Goal: Task Accomplishment & Management: Use online tool/utility

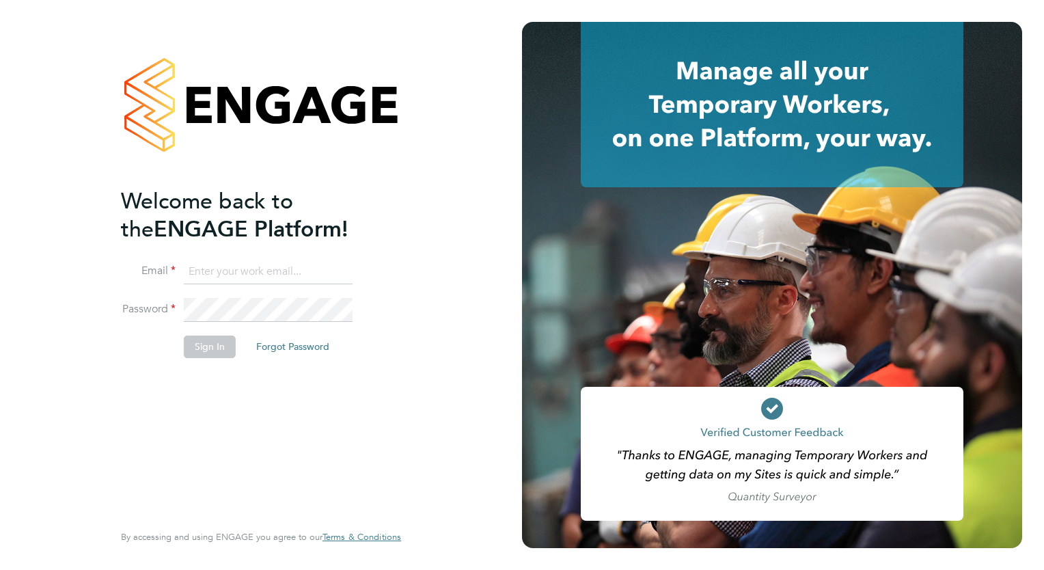
type input "megan.westlotorn@alliancemsp.co.uk"
click at [221, 346] on button "Sign In" at bounding box center [210, 346] width 52 height 22
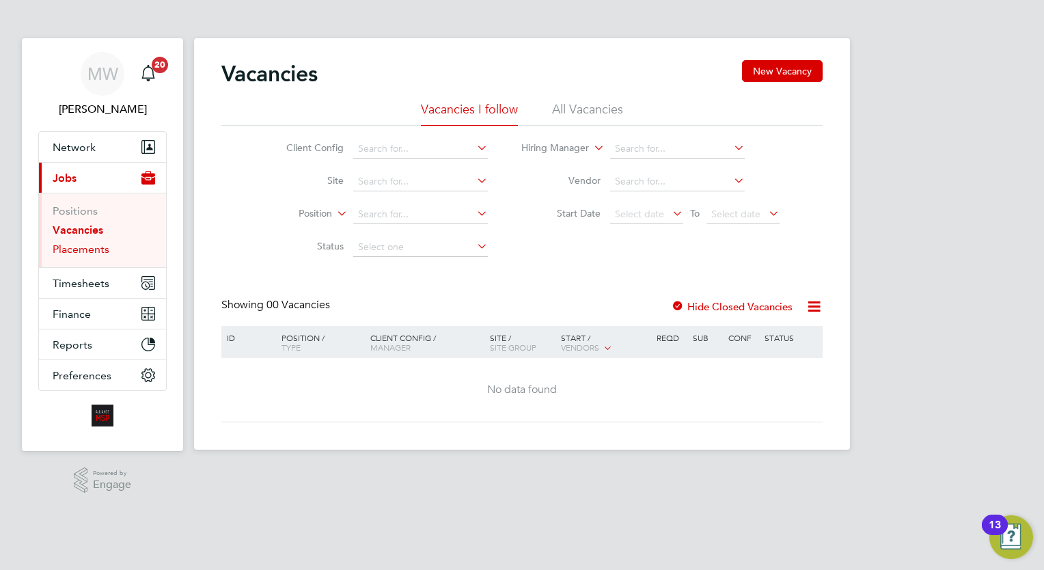
click at [98, 249] on link "Placements" at bounding box center [81, 248] width 57 height 13
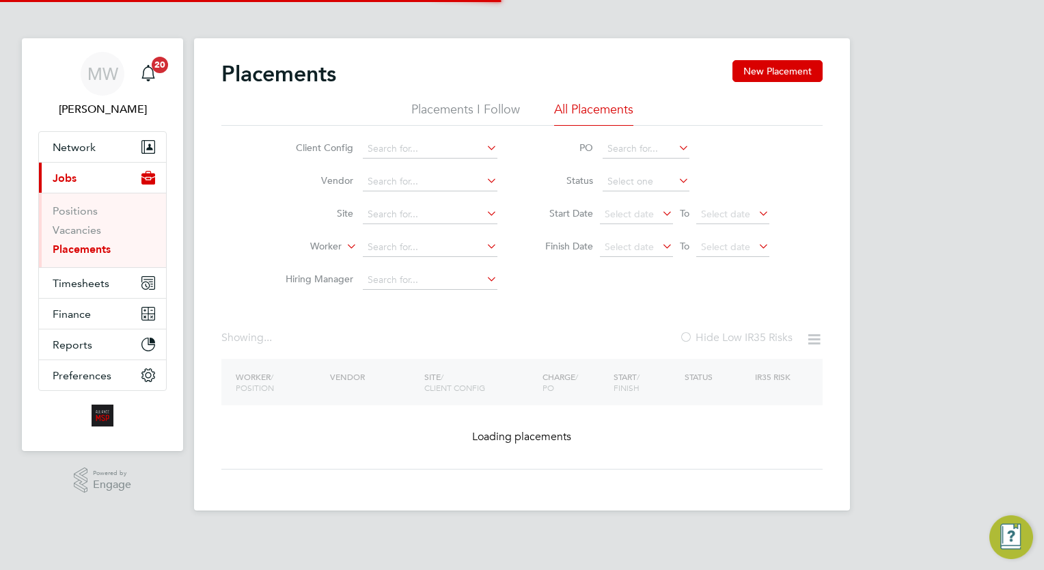
drag, startPoint x: 458, startPoint y: 236, endPoint x: 432, endPoint y: 257, distance: 33.6
click at [458, 236] on li "Worker" at bounding box center [385, 247] width 257 height 33
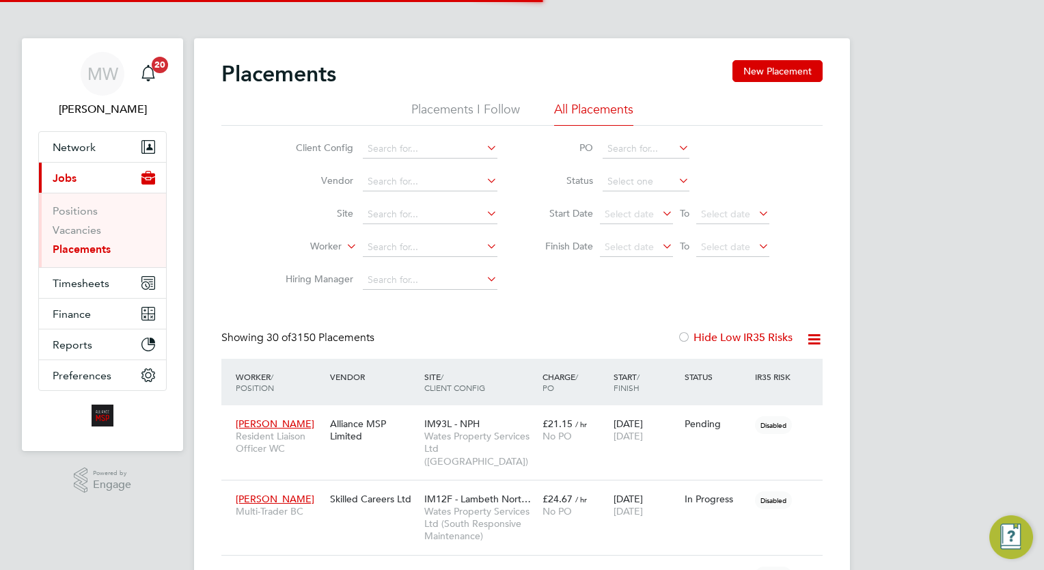
click at [432, 257] on li "Worker" at bounding box center [385, 247] width 257 height 33
click at [430, 234] on li "Worker" at bounding box center [385, 247] width 257 height 33
click at [421, 251] on input at bounding box center [430, 247] width 135 height 19
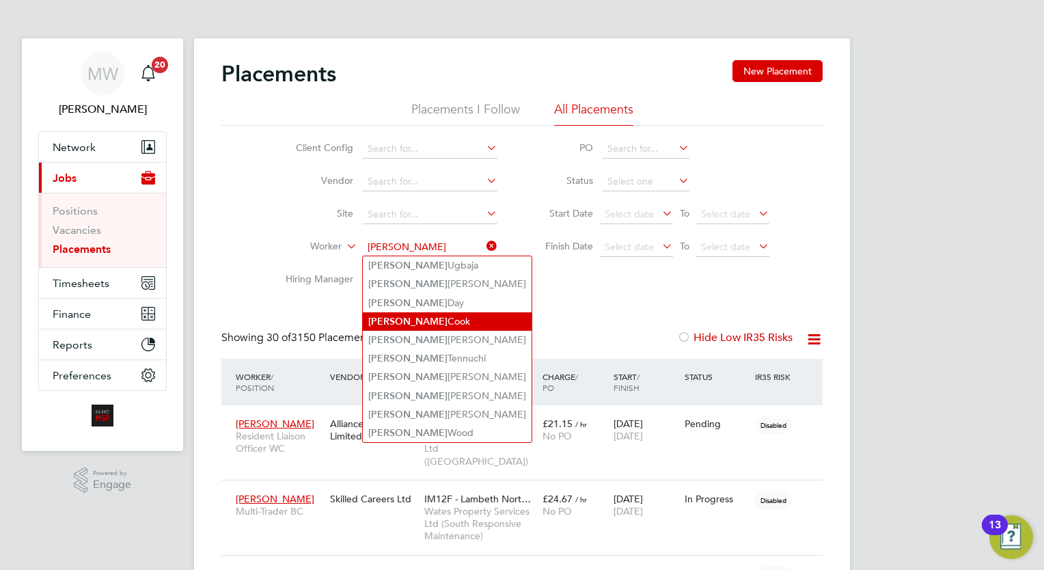
click at [439, 322] on li "Nathan Cook" at bounding box center [447, 321] width 169 height 18
type input "Nathan Cook"
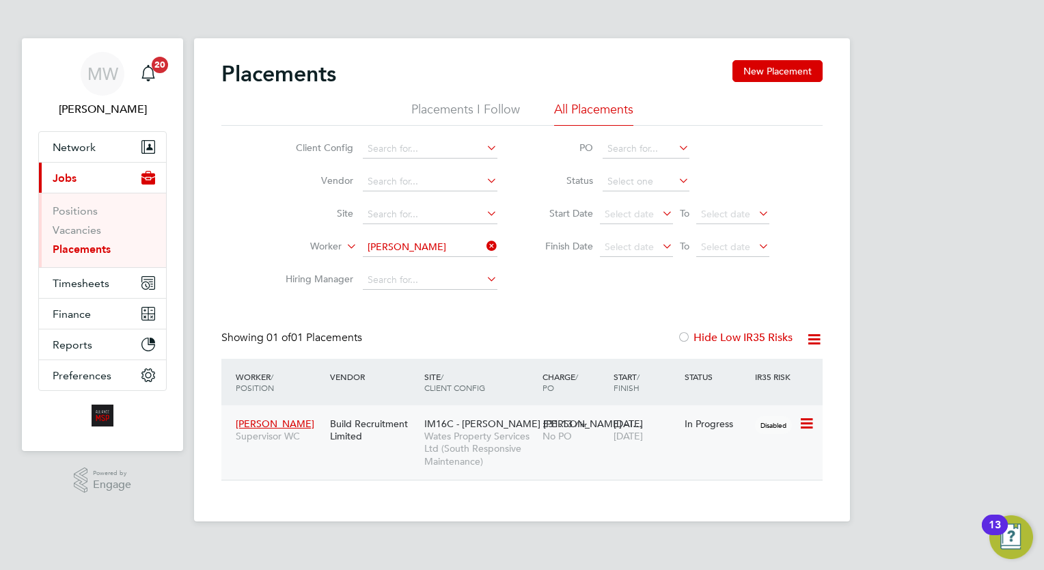
click at [529, 455] on span "Wates Property Services Ltd (South Responsive Maintenance)" at bounding box center [479, 449] width 111 height 38
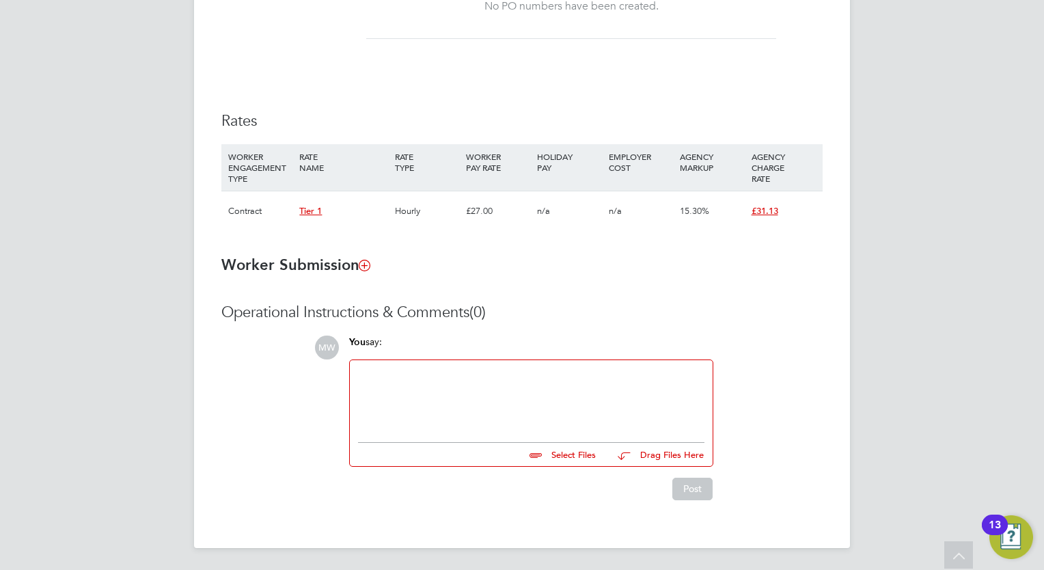
click at [475, 397] on div at bounding box center [531, 397] width 346 height 59
click at [563, 443] on ul at bounding box center [531, 439] width 346 height 8
click at [592, 460] on input "file" at bounding box center [601, 452] width 205 height 19
type input "C:\fakepath\Fw_ Nathan Cook.zip"
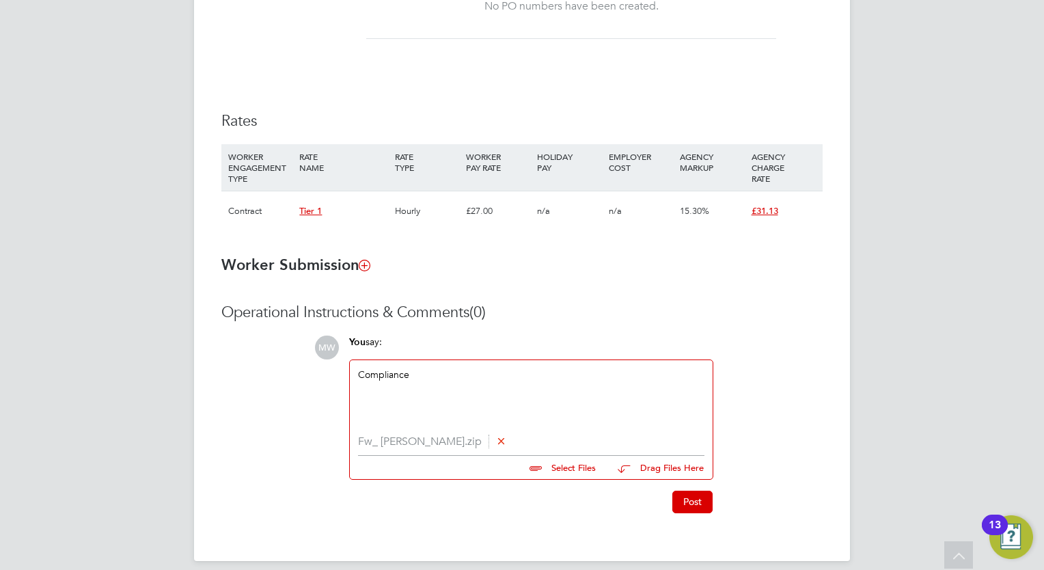
click at [684, 502] on button "Post" at bounding box center [692, 501] width 40 height 22
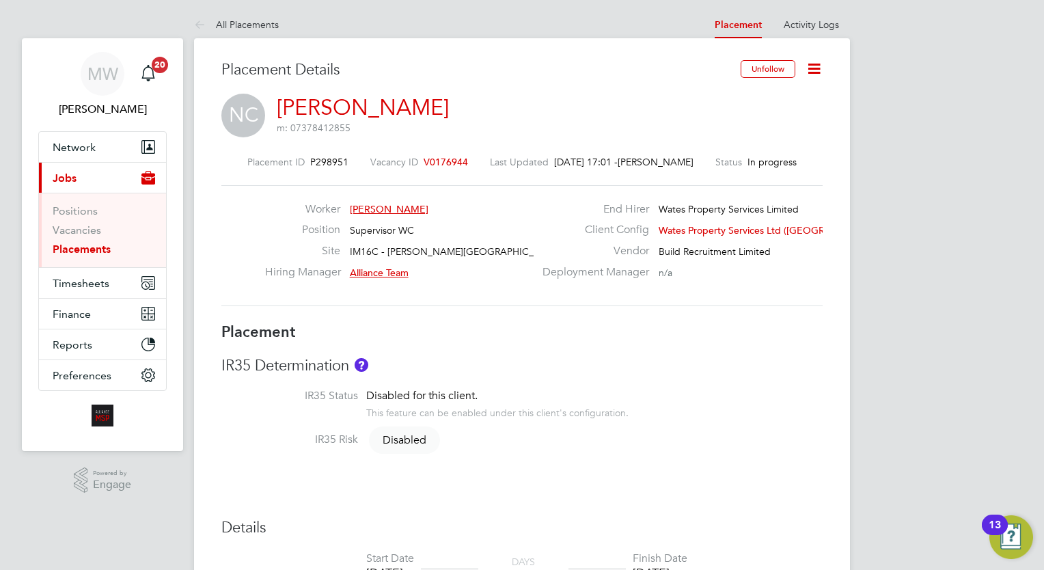
click at [76, 253] on link "Placements" at bounding box center [82, 248] width 58 height 13
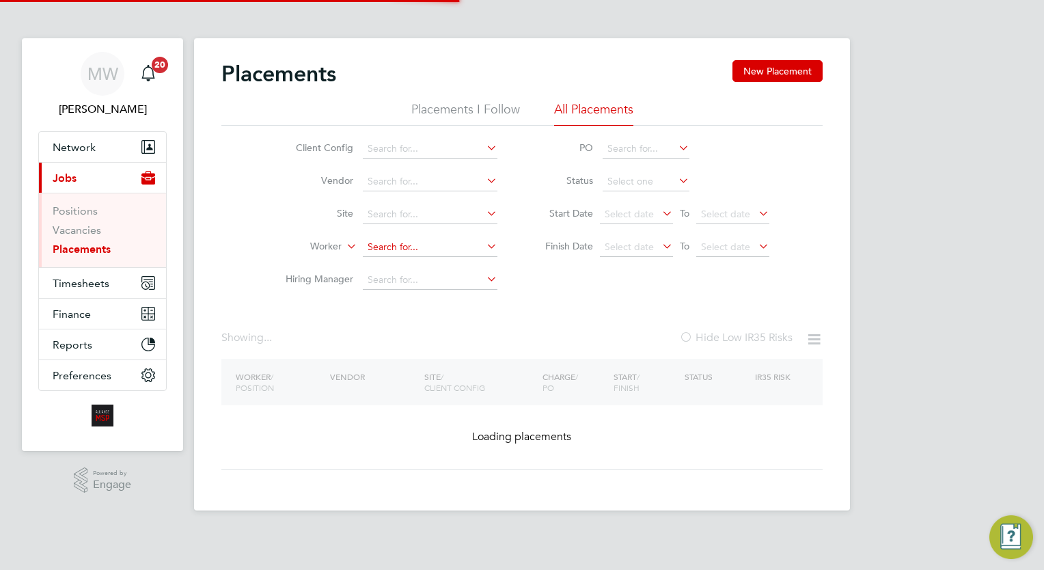
click at [391, 249] on input at bounding box center [430, 247] width 135 height 19
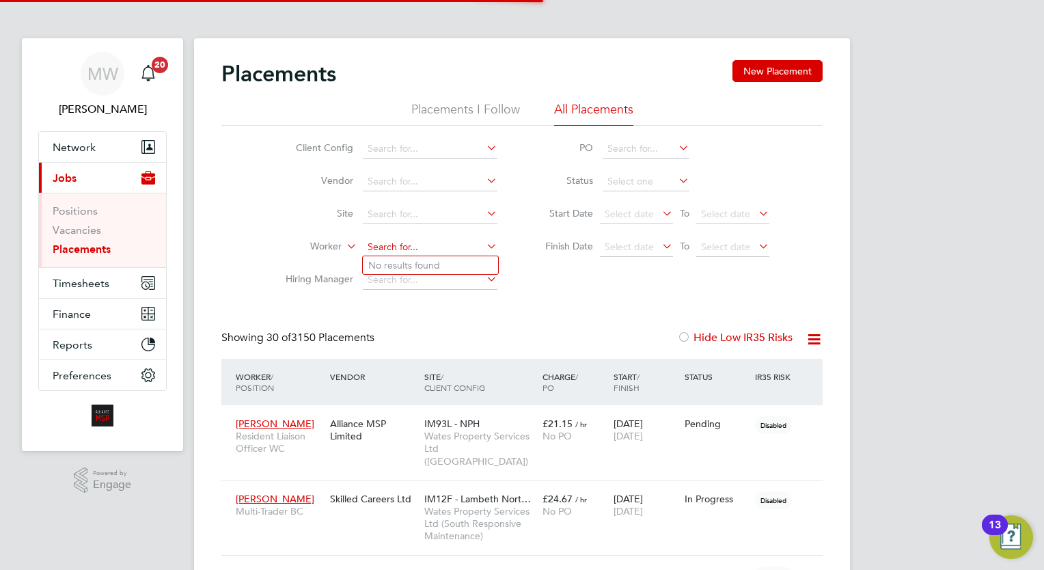
scroll to position [39, 95]
click at [372, 247] on input "ccraig b" at bounding box center [430, 247] width 135 height 19
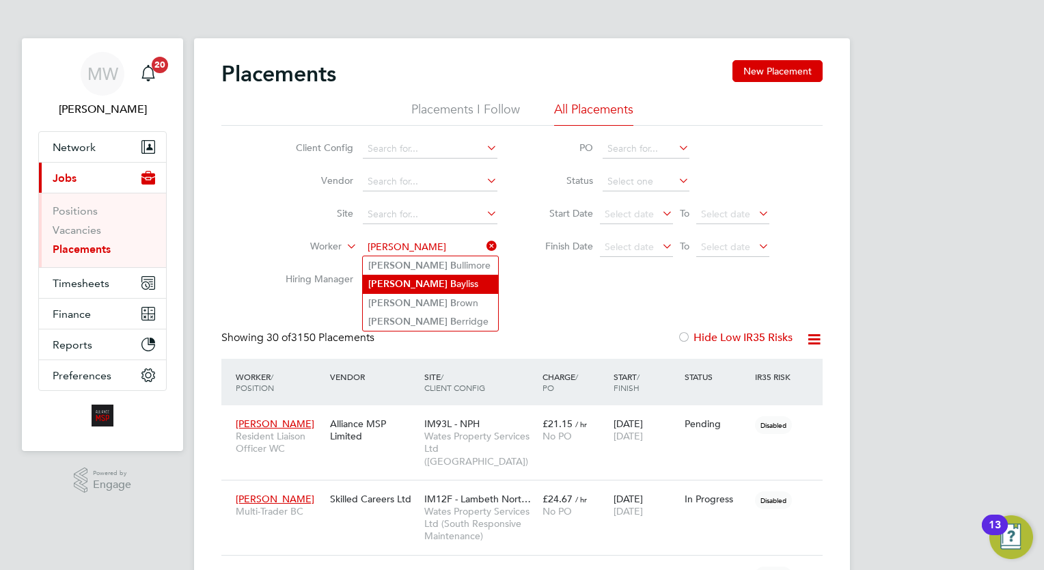
click at [432, 283] on li "Craig B ayliss" at bounding box center [430, 284] width 135 height 18
type input "[PERSON_NAME]"
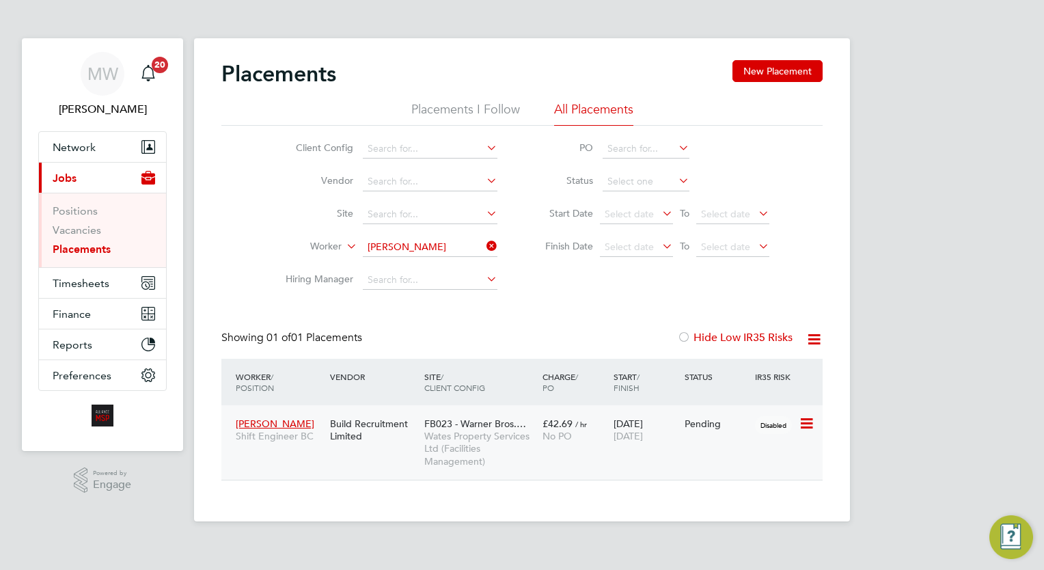
click at [512, 415] on div "FB023 - Warner Bros.… Wates Property Services Ltd (Facilities Management)" at bounding box center [480, 442] width 118 height 64
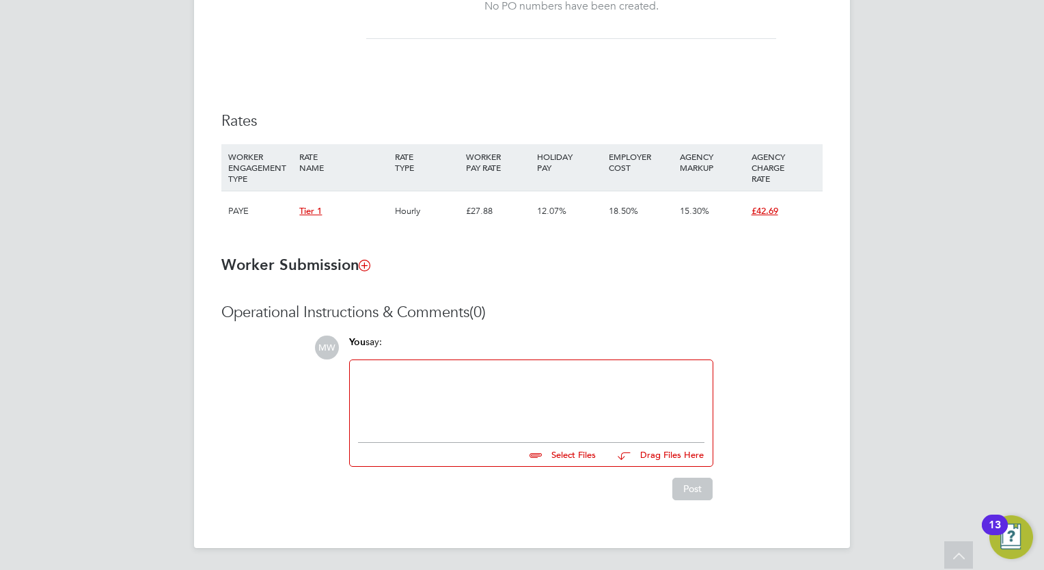
click at [494, 399] on div at bounding box center [531, 397] width 346 height 59
click at [578, 448] on input "file" at bounding box center [601, 452] width 205 height 19
type input "C:\fakepath\Xerox Scan_29082025133512.pdf"
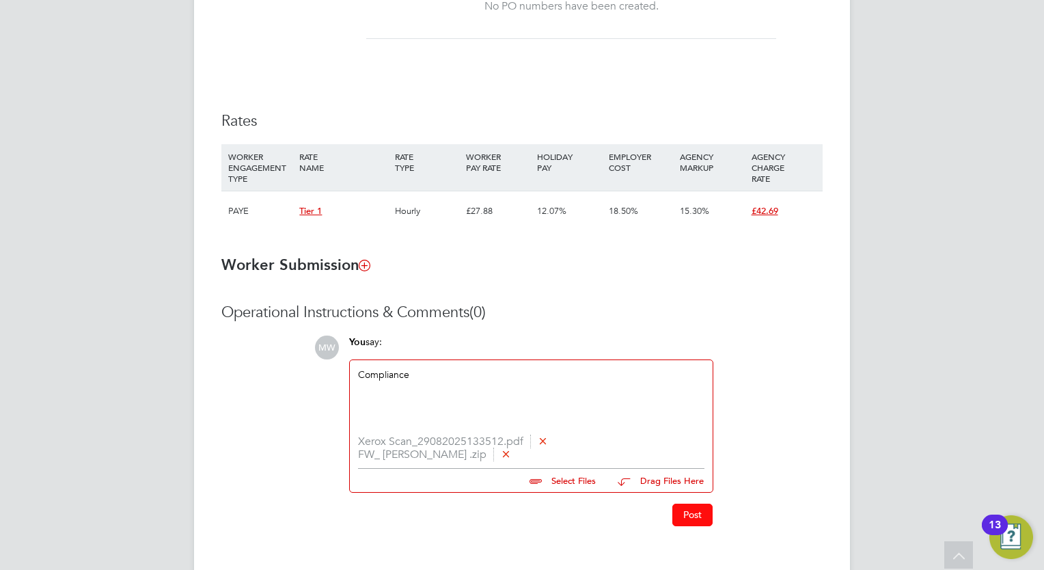
click at [698, 521] on button "Post" at bounding box center [692, 514] width 40 height 22
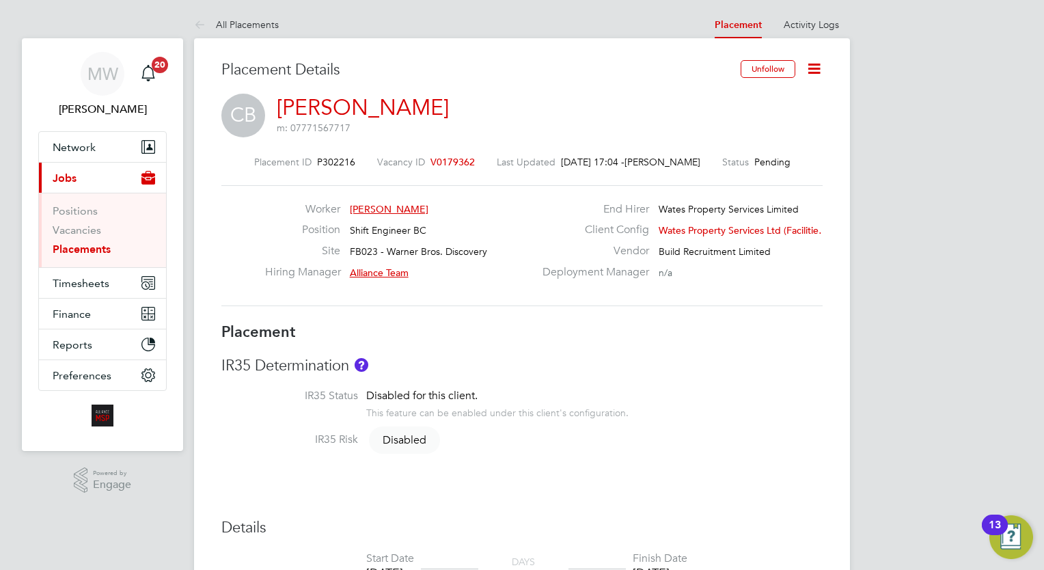
drag, startPoint x: 1016, startPoint y: 312, endPoint x: 940, endPoint y: 318, distance: 76.7
drag, startPoint x: 1008, startPoint y: 260, endPoint x: 981, endPoint y: 269, distance: 28.9
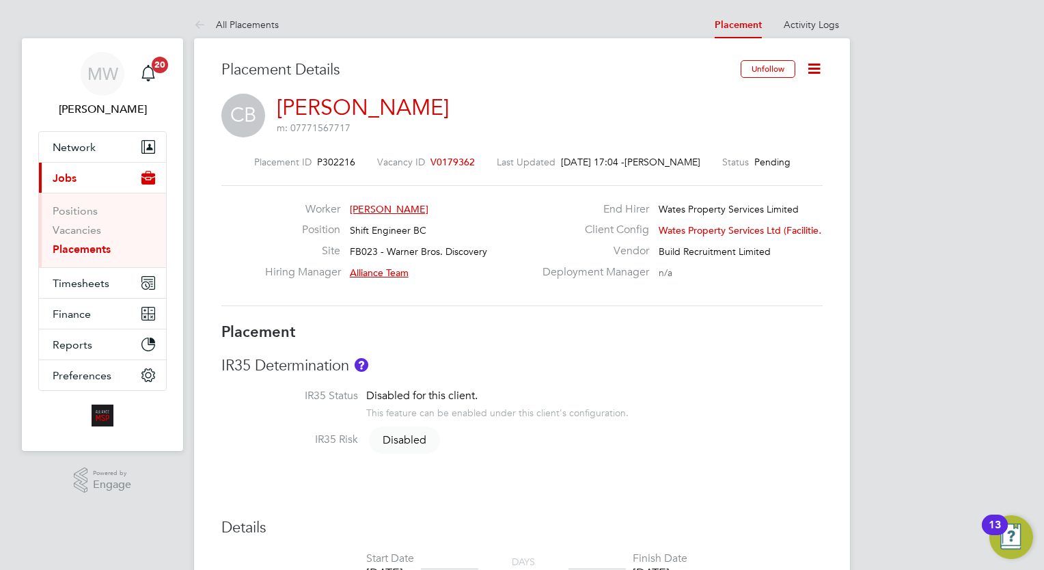
drag, startPoint x: 947, startPoint y: 356, endPoint x: 909, endPoint y: 405, distance: 61.3
click at [109, 251] on link "Placements" at bounding box center [82, 248] width 58 height 13
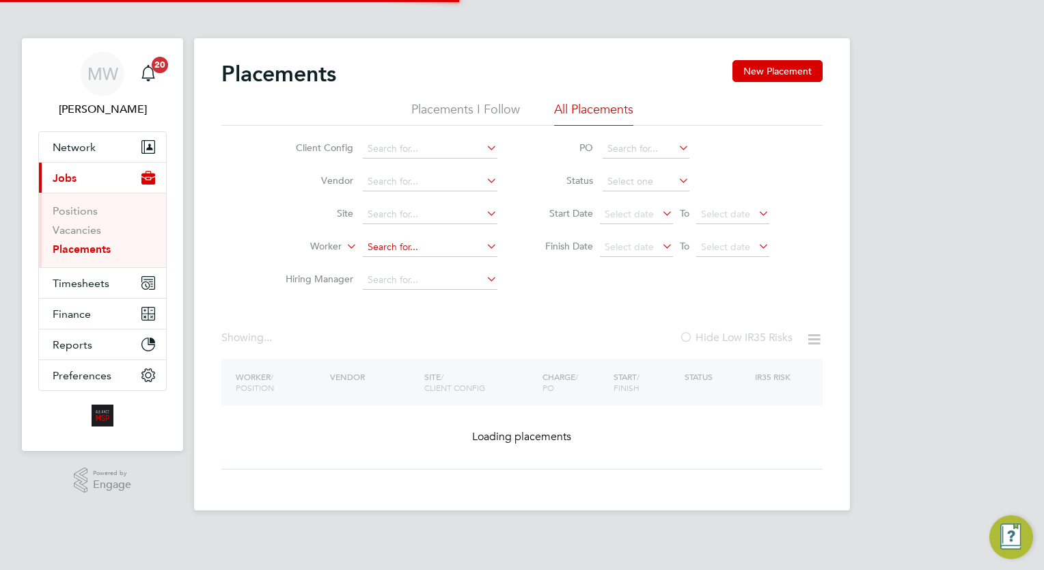
click at [377, 243] on input at bounding box center [430, 247] width 135 height 19
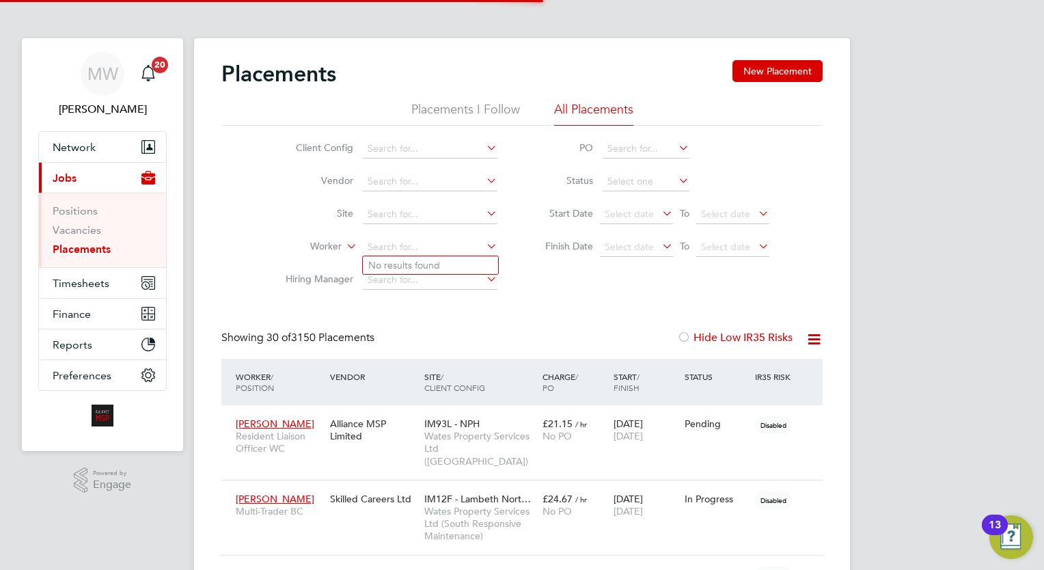
scroll to position [39, 95]
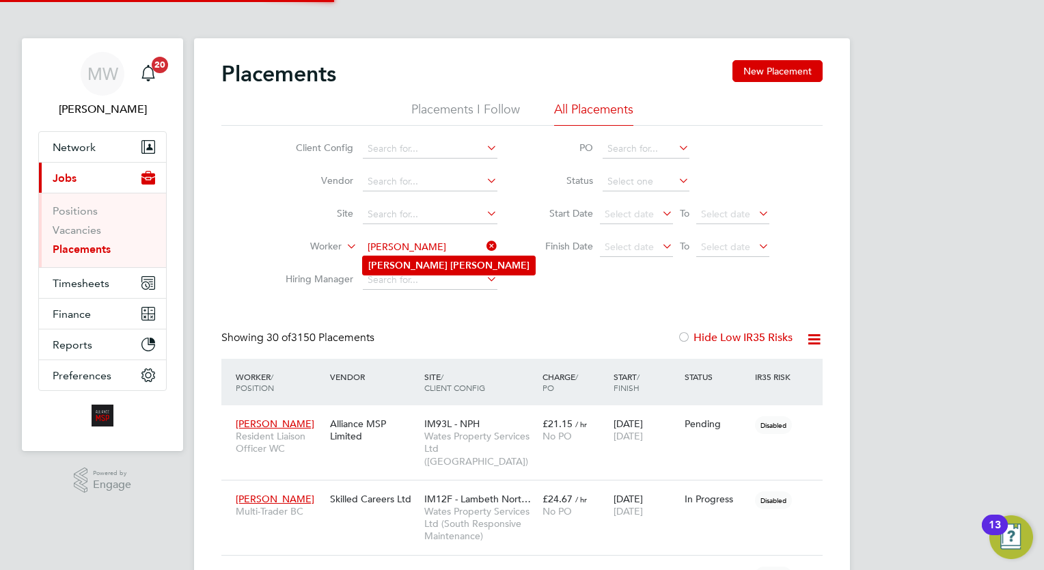
click at [439, 269] on li "Ella Cooper" at bounding box center [449, 265] width 172 height 18
type input "[PERSON_NAME]"
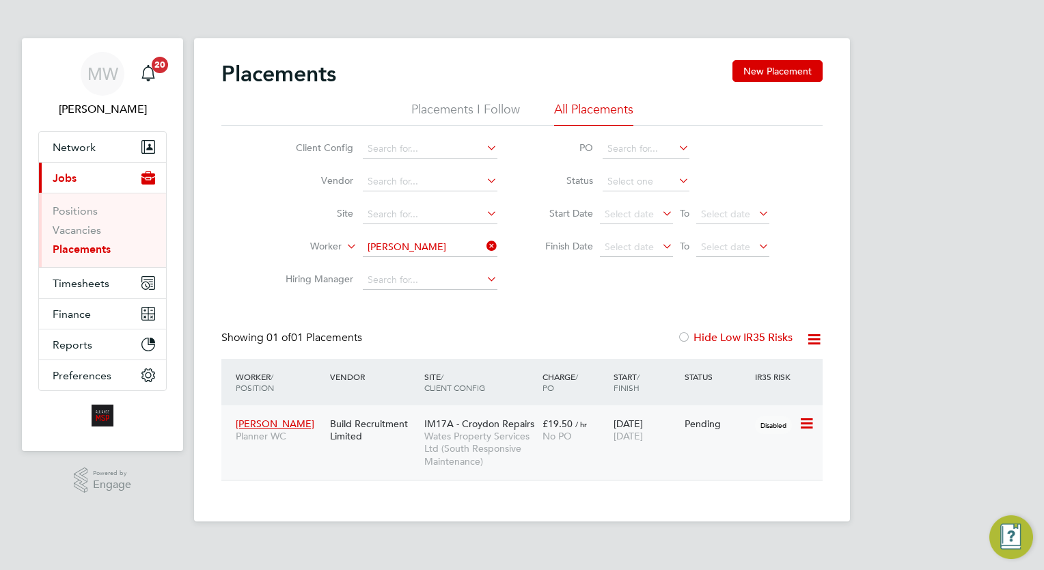
click at [507, 410] on div "IM17A - Croydon Repairs Wates Property Services Ltd (South Responsive Maintenan…" at bounding box center [480, 442] width 118 height 64
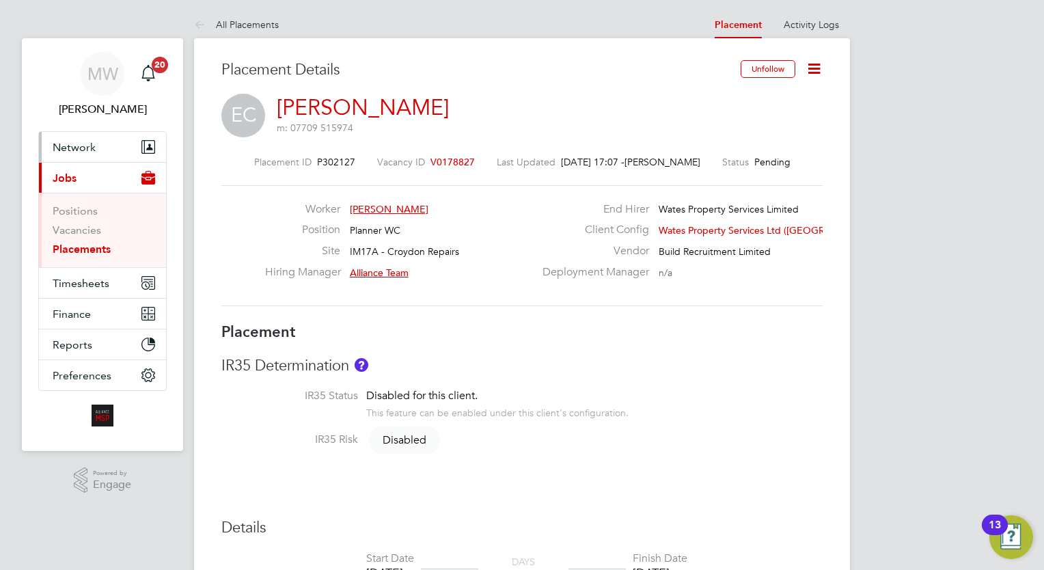
click at [74, 150] on span "Network" at bounding box center [74, 147] width 43 height 13
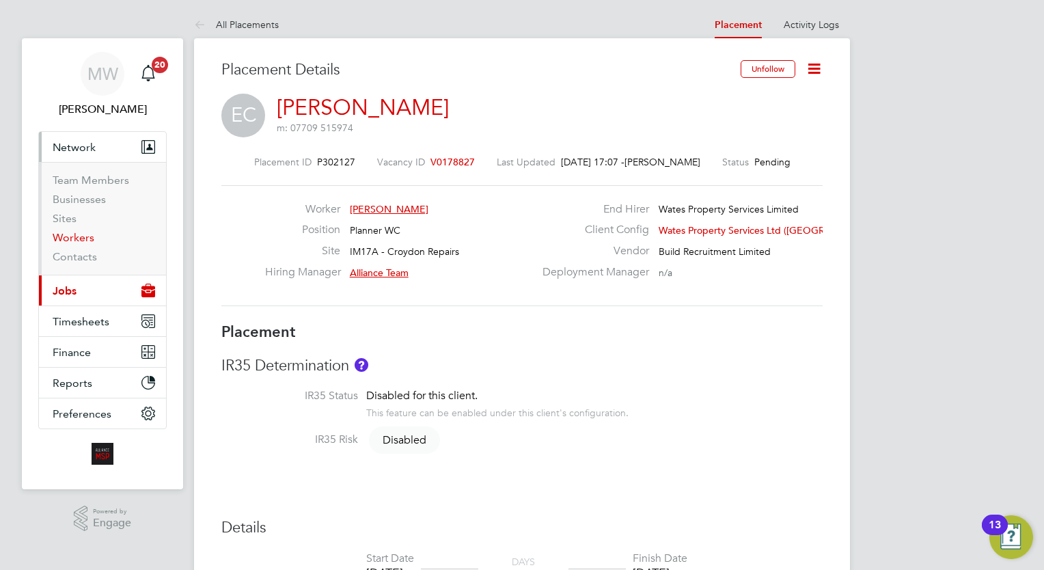
click at [85, 238] on link "Workers" at bounding box center [74, 237] width 42 height 13
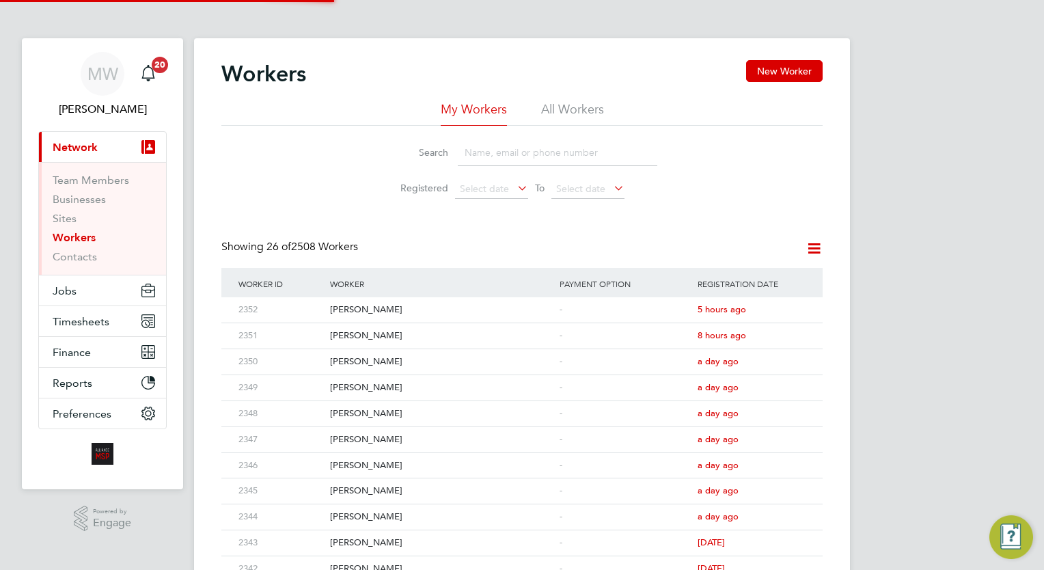
click at [563, 113] on li "All Workers" at bounding box center [572, 113] width 63 height 25
click at [541, 150] on input at bounding box center [557, 152] width 199 height 27
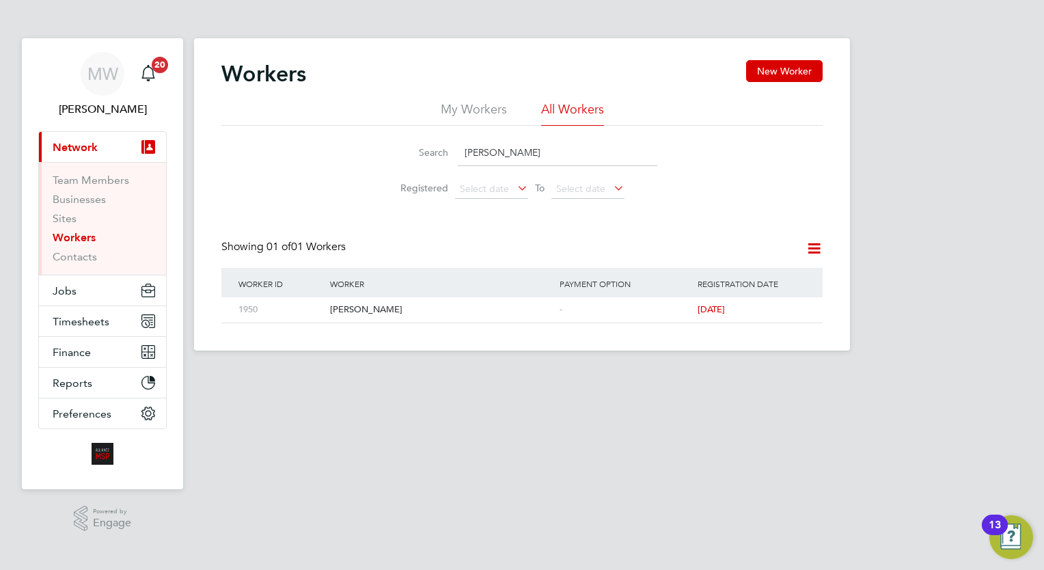
type input "[PERSON_NAME]"
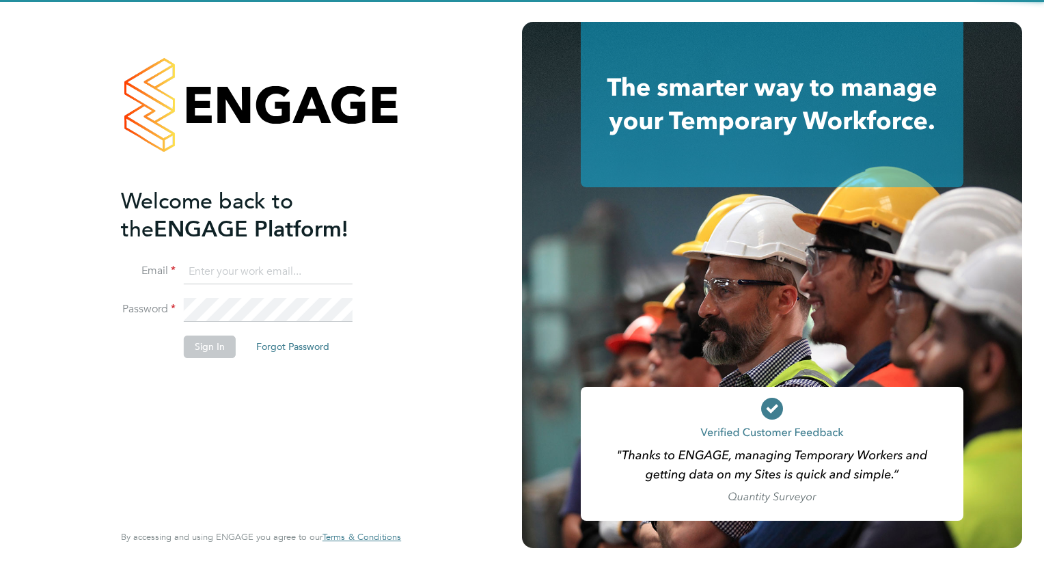
type input "[EMAIL_ADDRESS][DOMAIN_NAME]"
click at [187, 338] on button "Sign In" at bounding box center [210, 346] width 52 height 22
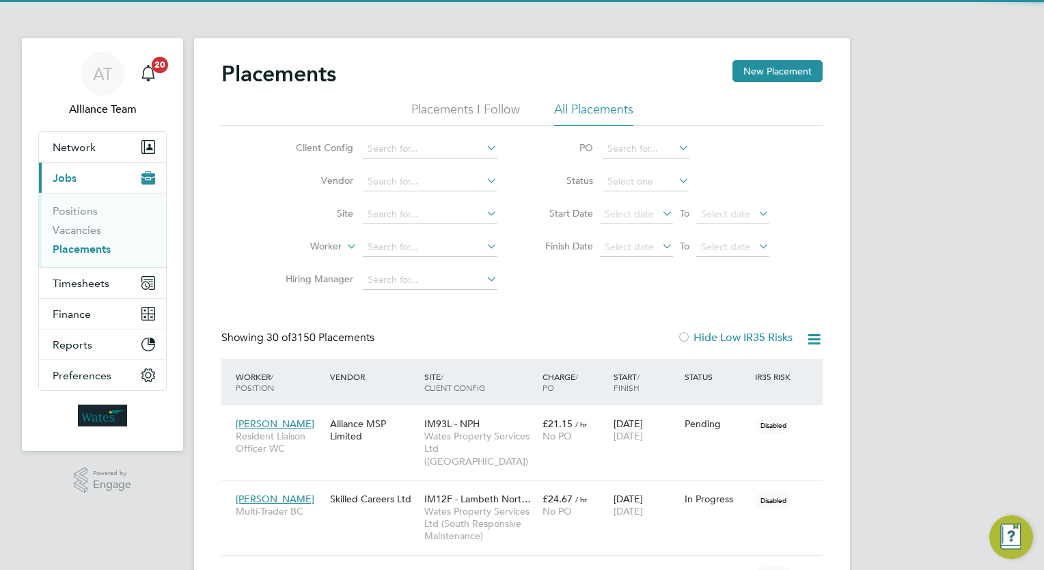
click at [116, 127] on app-nav-user-info "AT Alliance Team Notifications 20" at bounding box center [102, 84] width 128 height 93
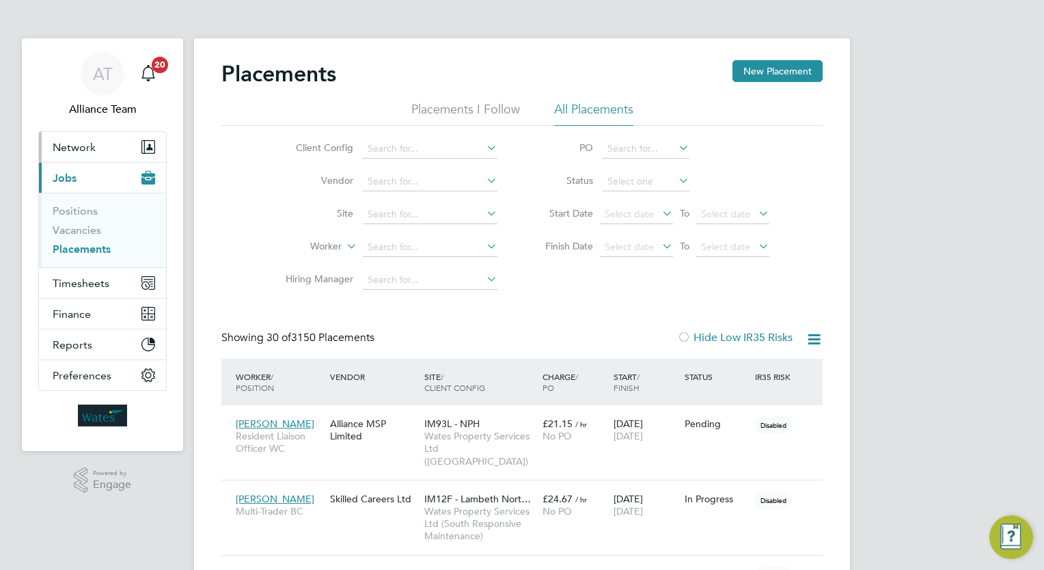
click at [112, 143] on button "Network" at bounding box center [102, 147] width 127 height 30
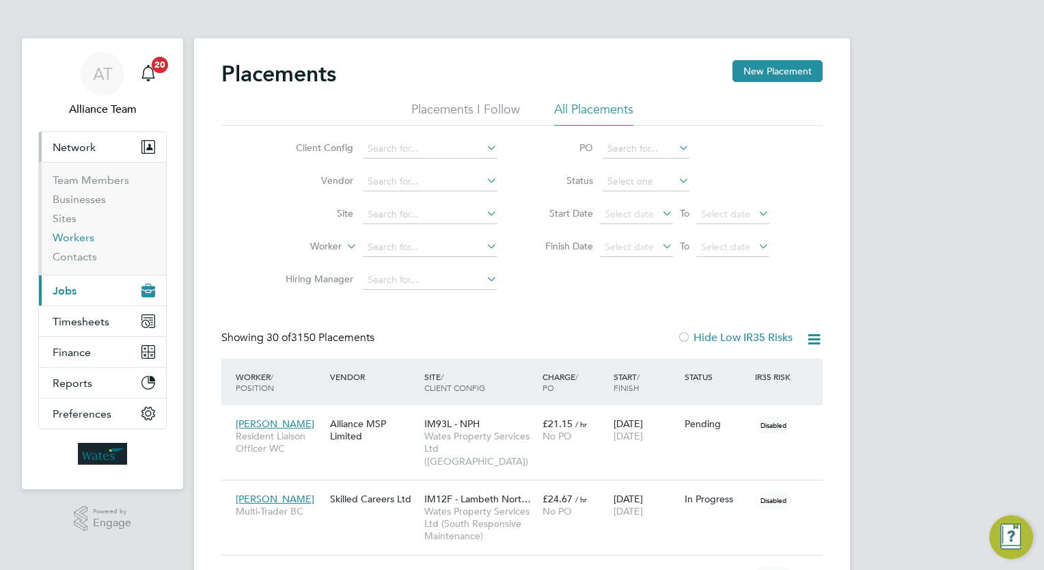
click at [84, 238] on link "Workers" at bounding box center [74, 237] width 42 height 13
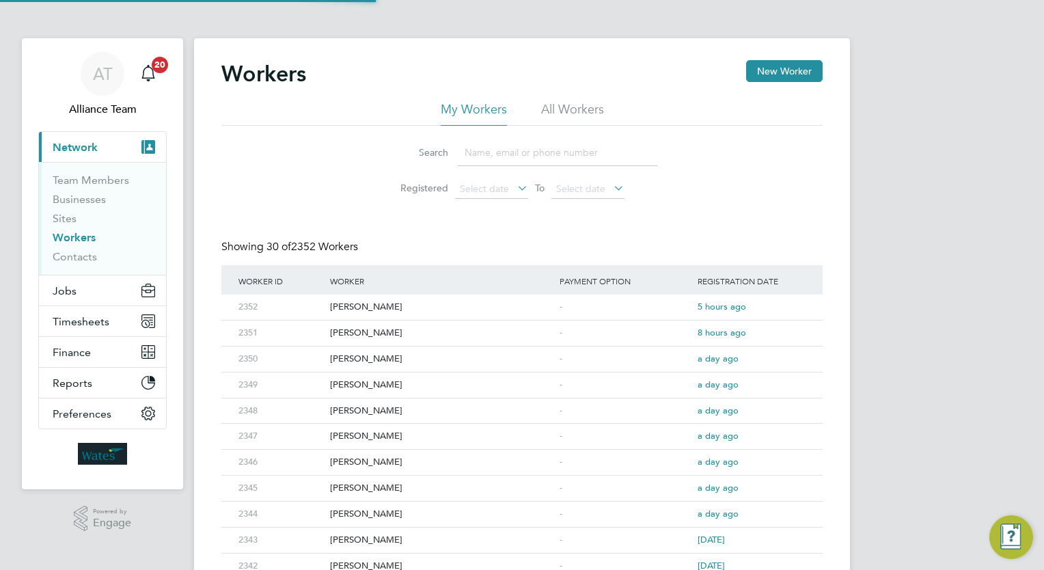
click at [553, 107] on li "All Workers" at bounding box center [572, 113] width 63 height 25
click at [551, 152] on input at bounding box center [557, 152] width 199 height 27
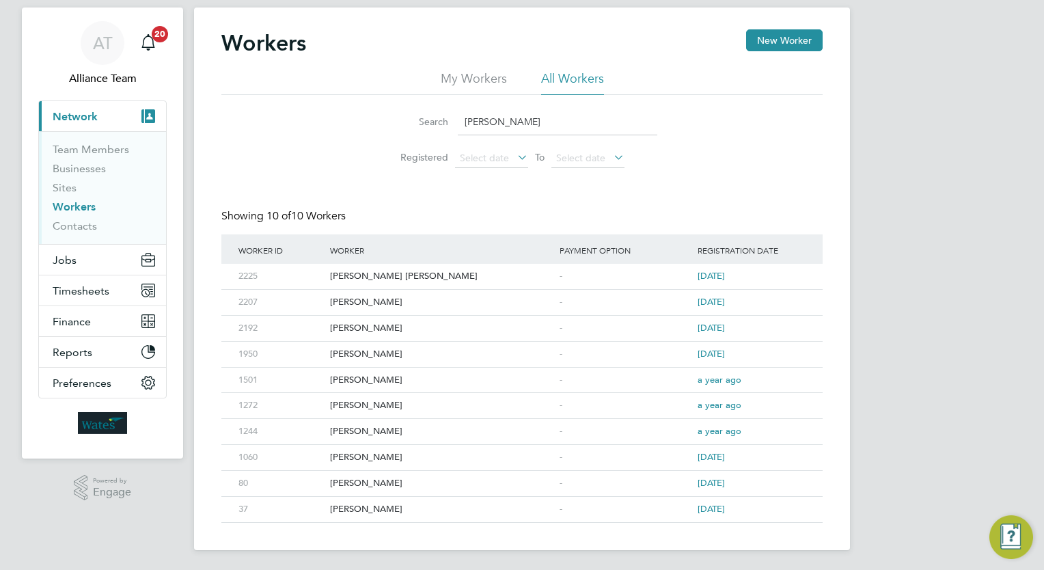
type input "[PERSON_NAME]"
click at [967, 208] on div "AT Alliance Team Notifications 20 Applications: Current page: Network Team Memb…" at bounding box center [522, 270] width 1044 height 602
